Goal: Information Seeking & Learning: Check status

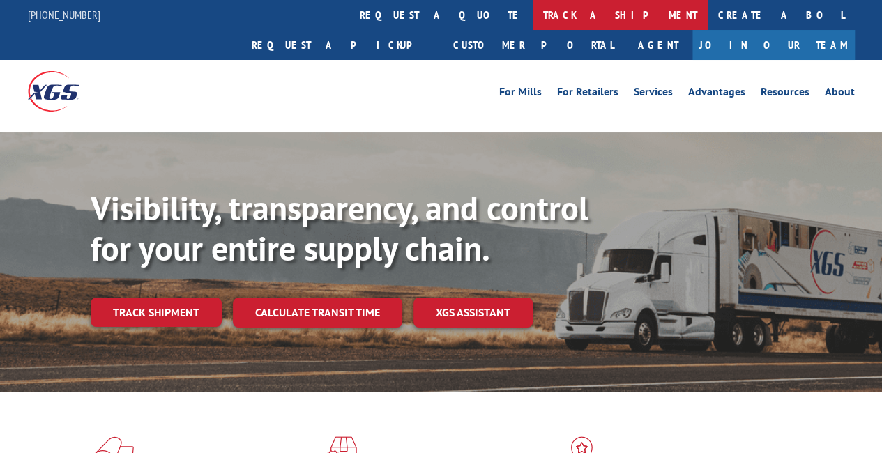
click at [533, 9] on link "track a shipment" at bounding box center [620, 15] width 175 height 30
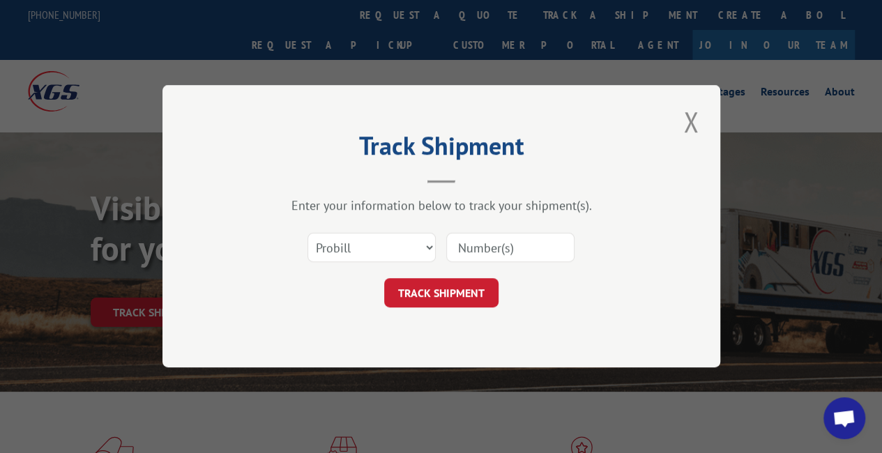
click at [494, 252] on input at bounding box center [510, 248] width 128 height 29
paste input "17546023"
type input "17546023"
click at [450, 288] on button "TRACK SHIPMENT" at bounding box center [441, 293] width 114 height 29
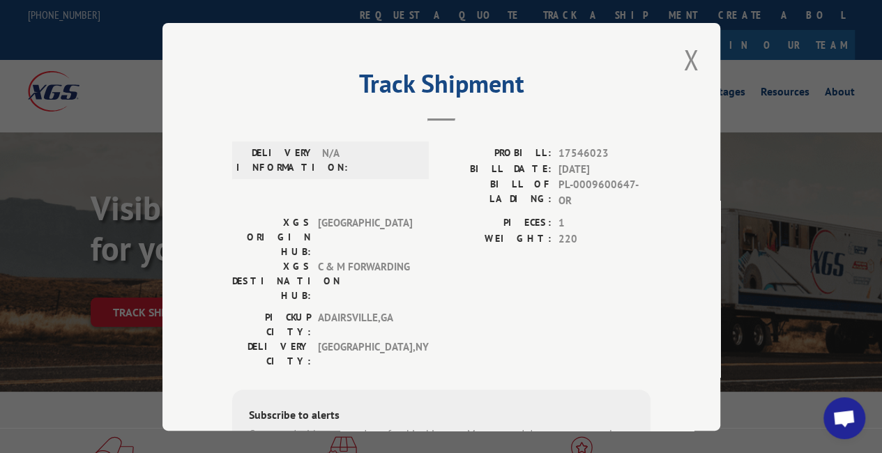
click at [697, 55] on div "Track Shipment DELIVERY INFORMATION: N/A PROBILL: 17546023 BILL DATE: [DATE] BI…" at bounding box center [441, 227] width 558 height 408
click at [690, 57] on button "Close modal" at bounding box center [691, 59] width 24 height 38
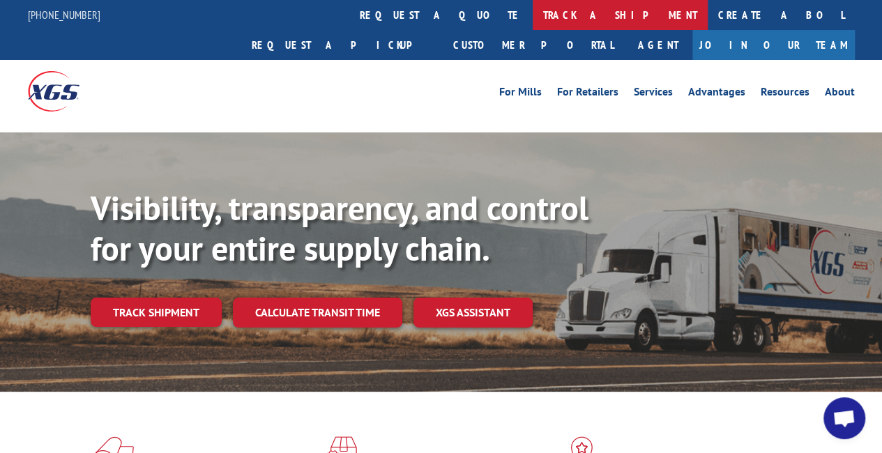
click at [533, 14] on link "track a shipment" at bounding box center [620, 15] width 175 height 30
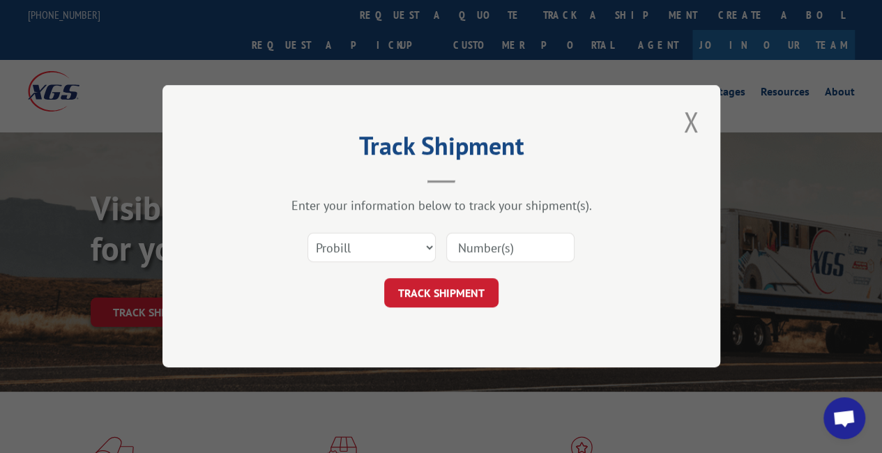
click at [488, 243] on input at bounding box center [510, 248] width 128 height 29
paste input "17545941"
type input "17545941"
click at [465, 302] on button "TRACK SHIPMENT" at bounding box center [441, 293] width 114 height 29
